Goal: Transaction & Acquisition: Purchase product/service

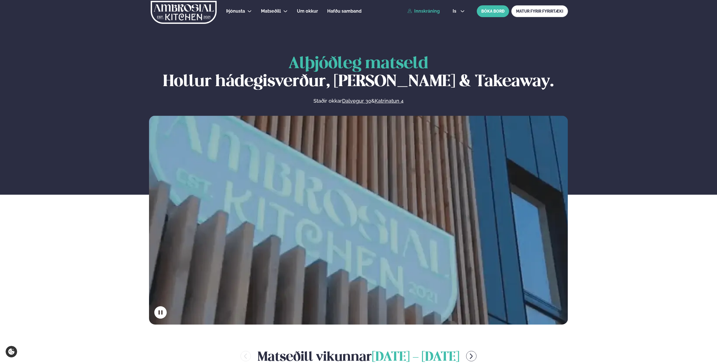
click at [431, 12] on link "Innskráning" at bounding box center [423, 11] width 32 height 5
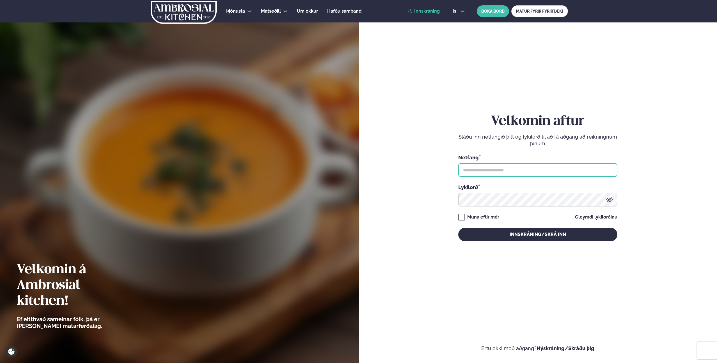
type input "**********"
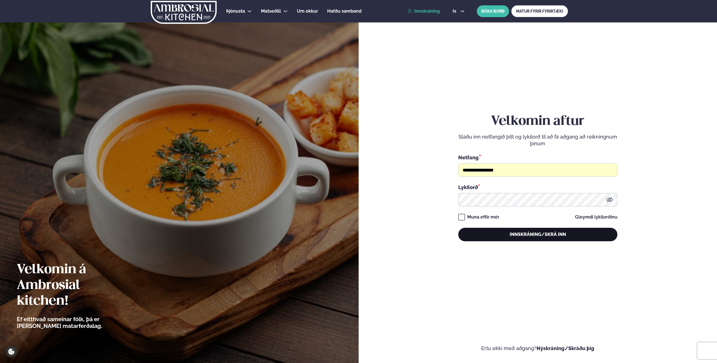
click at [508, 233] on button "Innskráning/Skrá inn" at bounding box center [537, 234] width 159 height 13
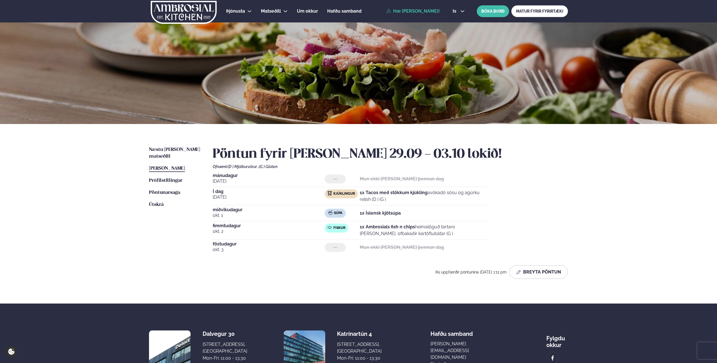
click at [246, 198] on span "[DATE]" at bounding box center [269, 197] width 112 height 7
drag, startPoint x: 241, startPoint y: 199, endPoint x: 212, endPoint y: 193, distance: 29.9
click at [212, 193] on div "Næstu [PERSON_NAME] matseðill Næsta vika [PERSON_NAME] matseðill [PERSON_NAME] …" at bounding box center [358, 214] width 453 height 180
click at [262, 195] on span "[DATE]" at bounding box center [269, 197] width 112 height 7
click at [383, 197] on p "1x Tacos með stökkum kjúkling avókadó sósu og agúrku relish (D ) (G )" at bounding box center [424, 195] width 128 height 13
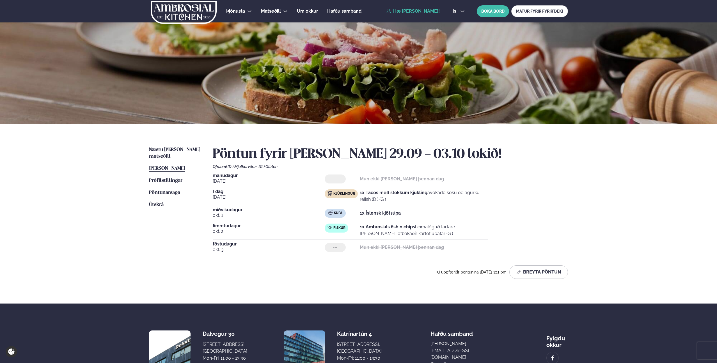
drag, startPoint x: 414, startPoint y: 198, endPoint x: 356, endPoint y: 192, distance: 58.9
click at [356, 192] on div "Kjúklingur 1x Tacos með stökkum kjúkling avókadó sósu og agúrku relish (D ) (G )" at bounding box center [406, 195] width 163 height 13
click at [411, 198] on p "1x Tacos með stökkum kjúkling avókadó sósu og agúrku relish (D ) (G )" at bounding box center [424, 195] width 128 height 13
click at [410, 202] on p "1x Tacos með stökkum kjúkling avókadó sósu og agúrku relish (D ) (G )" at bounding box center [424, 195] width 128 height 13
click at [515, 169] on div "Pöntun fyrir [PERSON_NAME] 29.09 - 03.10 lokið! Ofnæmi: (D ) Mjólkurvörur , (G …" at bounding box center [390, 212] width 355 height 132
